Goal: Information Seeking & Learning: Find specific fact

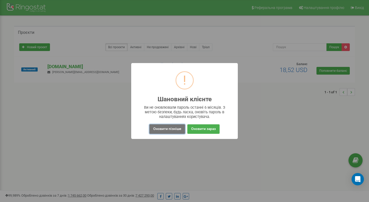
click at [179, 128] on button "Оновити пізніше" at bounding box center [167, 128] width 36 height 9
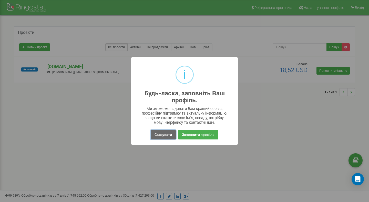
click at [168, 134] on button "Скасувати" at bounding box center [163, 134] width 25 height 9
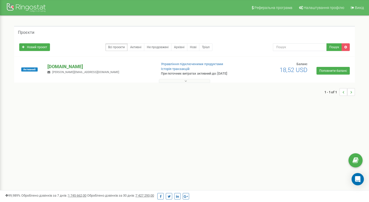
click at [63, 67] on p "[DOMAIN_NAME]" at bounding box center [99, 66] width 105 height 7
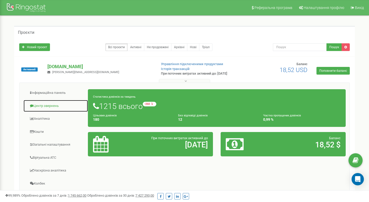
click at [51, 105] on link "Центр звернень" at bounding box center [55, 106] width 65 height 13
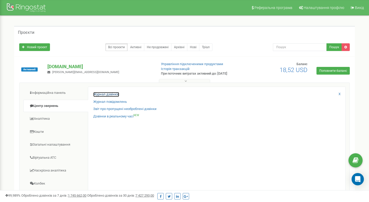
click at [108, 96] on link "Журнал дзвінків" at bounding box center [106, 94] width 26 height 5
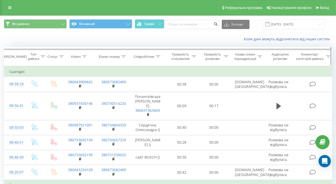
click at [80, 60] on th "Клієнт" at bounding box center [79, 56] width 33 height 19
click at [81, 58] on div "Клієнт" at bounding box center [76, 56] width 10 height 4
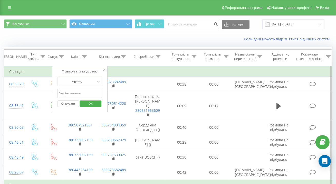
click at [77, 93] on input "text" at bounding box center [79, 93] width 45 height 9
type input "380961587158"
click at [90, 105] on span "OK" at bounding box center [90, 103] width 14 height 8
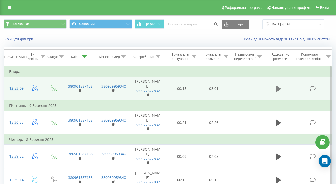
click at [281, 88] on button at bounding box center [279, 89] width 8 height 8
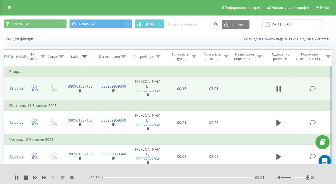
click at [303, 178] on div at bounding box center [295, 177] width 37 height 5
click at [302, 177] on div at bounding box center [292, 177] width 22 height 2
click at [43, 178] on icon at bounding box center [44, 177] width 4 height 3
click at [42, 178] on div "1.25 x" at bounding box center [52, 177] width 74 height 5
click at [43, 178] on icon at bounding box center [44, 177] width 4 height 3
